Goal: Information Seeking & Learning: Learn about a topic

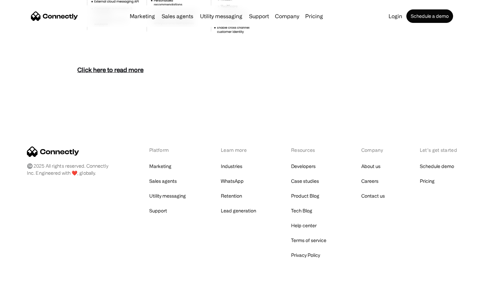
scroll to position [2915, 0]
